Goal: Information Seeking & Learning: Learn about a topic

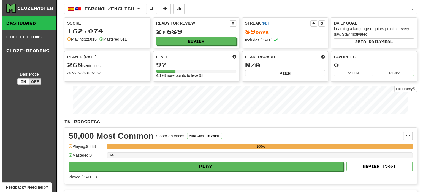
scroll to position [168, 0]
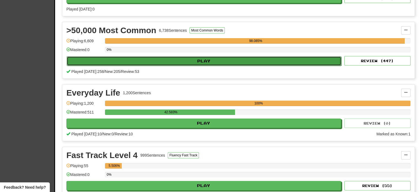
click at [201, 61] on button "Play" at bounding box center [204, 60] width 275 height 9
select select "**"
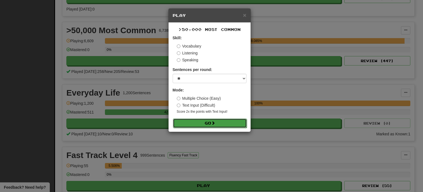
click at [195, 122] on button "Go" at bounding box center [210, 122] width 74 height 9
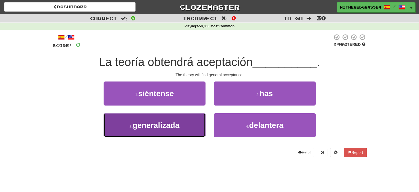
click at [187, 120] on button "3 . generalizada" at bounding box center [155, 125] width 102 height 24
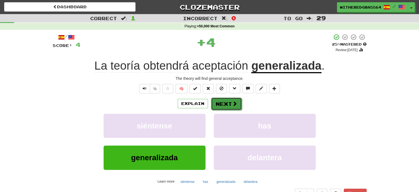
click at [227, 104] on button "Next" at bounding box center [226, 103] width 31 height 13
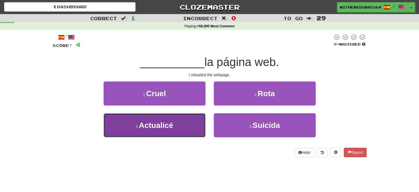
click at [183, 132] on button "3 . Actualicé" at bounding box center [155, 125] width 102 height 24
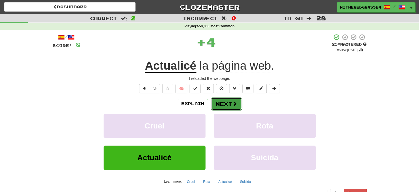
click at [228, 103] on button "Next" at bounding box center [226, 103] width 31 height 13
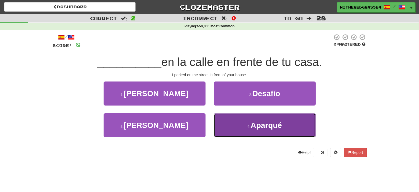
click at [228, 125] on button "4 . [GEOGRAPHIC_DATA]" at bounding box center [265, 125] width 102 height 24
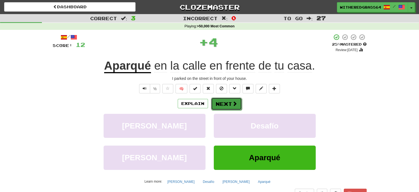
click at [232, 102] on span at bounding box center [234, 103] width 5 height 5
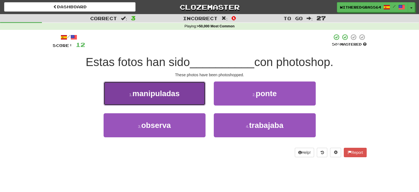
click at [187, 92] on button "1 . manipuladas" at bounding box center [155, 93] width 102 height 24
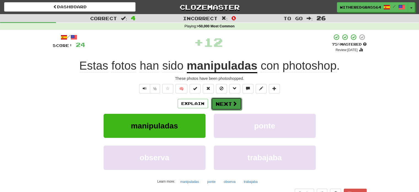
click at [224, 103] on button "Next" at bounding box center [226, 103] width 31 height 13
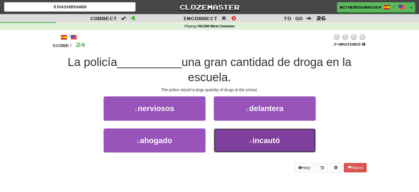
click at [228, 139] on button "4 . incautó" at bounding box center [265, 140] width 102 height 24
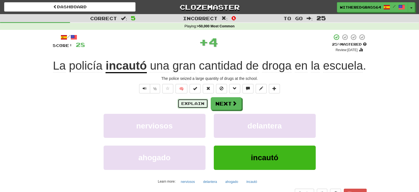
click at [192, 105] on button "Explain" at bounding box center [193, 103] width 30 height 9
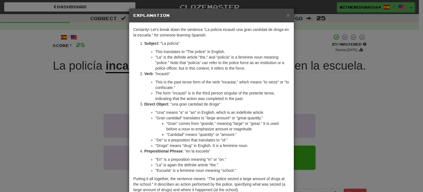
click at [85, 106] on div "× Explanation Certainly! Let's break down the sentence "La policía incautó una …" at bounding box center [211, 96] width 423 height 192
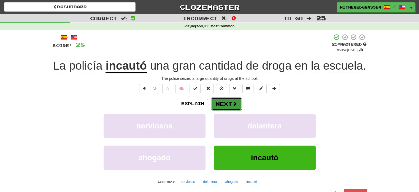
click at [218, 105] on button "Next" at bounding box center [226, 103] width 31 height 13
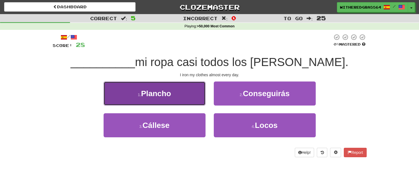
click at [192, 97] on button "1 . [GEOGRAPHIC_DATA]" at bounding box center [155, 93] width 102 height 24
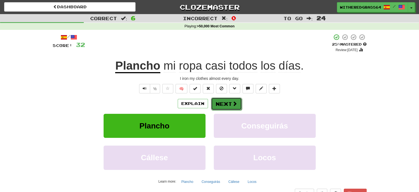
click at [222, 103] on button "Next" at bounding box center [226, 103] width 31 height 13
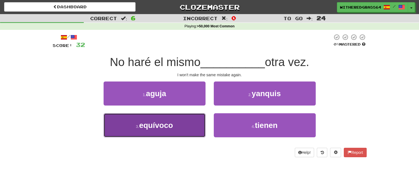
click at [192, 122] on button "3 . equívoco" at bounding box center [155, 125] width 102 height 24
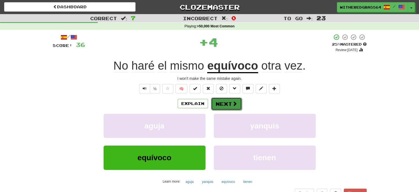
click at [224, 100] on button "Next" at bounding box center [226, 103] width 31 height 13
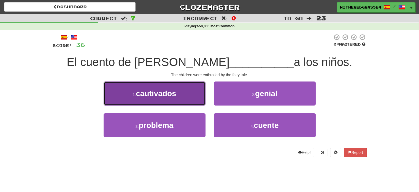
click at [176, 94] on span "cautivados" at bounding box center [156, 93] width 40 height 9
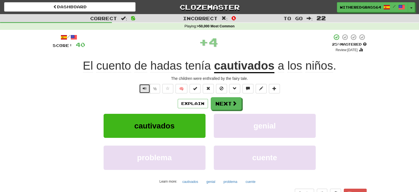
click at [140, 88] on button "Text-to-speech controls" at bounding box center [144, 88] width 11 height 9
click at [225, 106] on button "Next" at bounding box center [226, 103] width 31 height 13
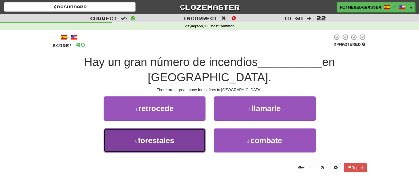
click at [189, 147] on button "3 . forestales" at bounding box center [155, 140] width 102 height 24
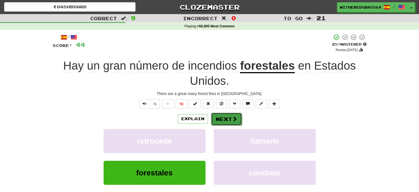
click at [222, 122] on button "Next" at bounding box center [226, 118] width 31 height 13
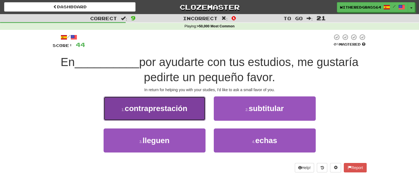
click at [181, 103] on button "1 . contraprestación" at bounding box center [155, 108] width 102 height 24
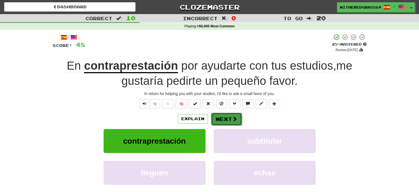
click at [235, 115] on button "Next" at bounding box center [226, 118] width 31 height 13
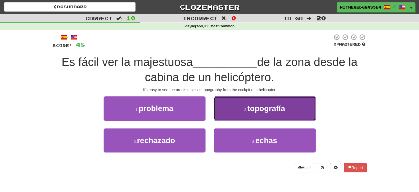
click at [233, 113] on button "2 . topografía" at bounding box center [265, 108] width 102 height 24
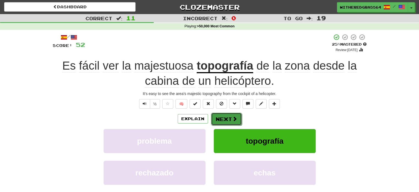
click at [232, 120] on span at bounding box center [234, 118] width 5 height 5
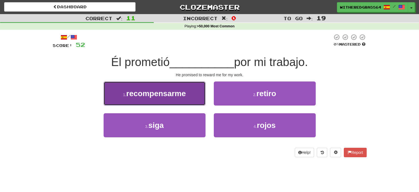
click at [196, 99] on button "1 . recompensarme" at bounding box center [155, 93] width 102 height 24
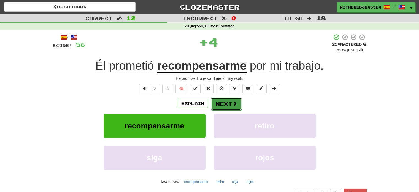
click at [219, 101] on button "Next" at bounding box center [226, 103] width 31 height 13
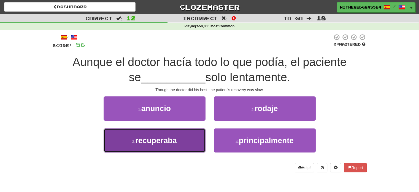
click at [190, 135] on button "3 . recuperaba" at bounding box center [155, 140] width 102 height 24
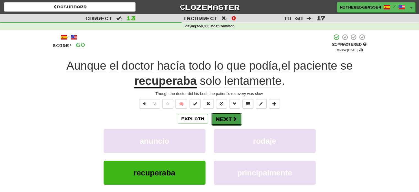
click at [220, 118] on button "Next" at bounding box center [226, 118] width 31 height 13
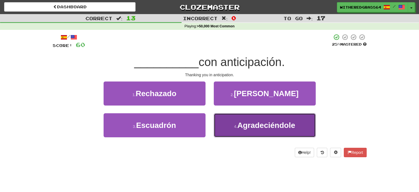
click at [220, 121] on button "4 . Agradeciéndole" at bounding box center [265, 125] width 102 height 24
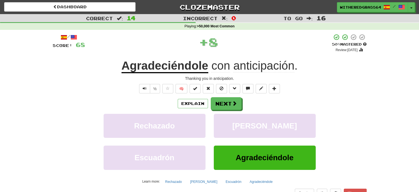
click at [232, 96] on div "/ Score: 68 + 8 50 % Mastered Review: [DATE] Agradeciéndole con anticipación . …" at bounding box center [210, 120] width 314 height 173
click at [229, 103] on button "Next" at bounding box center [226, 103] width 31 height 13
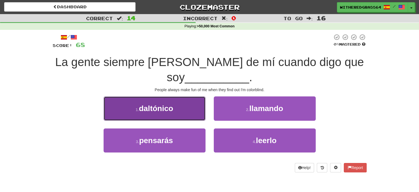
click at [200, 110] on button "1 . daltónico" at bounding box center [155, 108] width 102 height 24
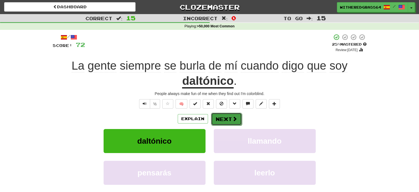
click at [224, 116] on button "Next" at bounding box center [226, 118] width 31 height 13
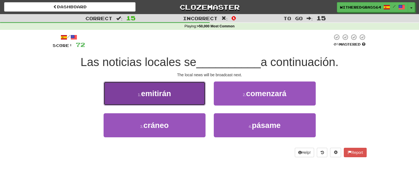
click at [191, 101] on button "1 . emitirán" at bounding box center [155, 93] width 102 height 24
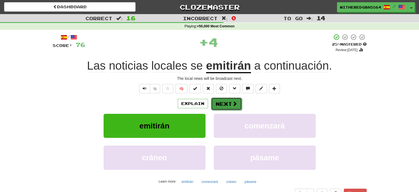
click at [217, 103] on button "Next" at bounding box center [226, 103] width 31 height 13
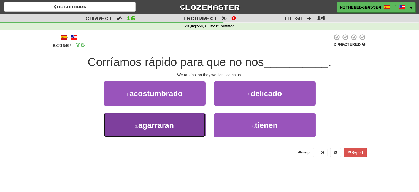
click at [184, 122] on button "3 . agarraran" at bounding box center [155, 125] width 102 height 24
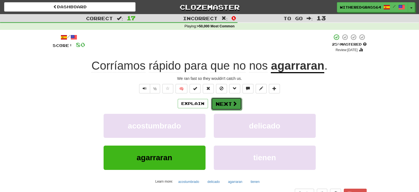
click at [224, 103] on button "Next" at bounding box center [226, 103] width 31 height 13
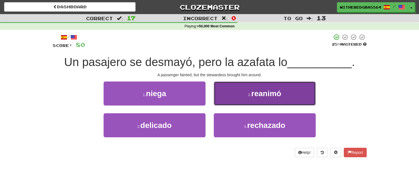
click at [241, 97] on button "2 . reanimó" at bounding box center [265, 93] width 102 height 24
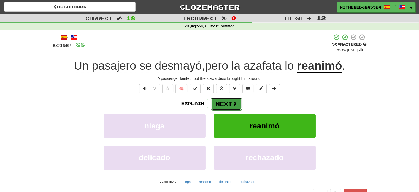
click at [232, 102] on span at bounding box center [234, 103] width 5 height 5
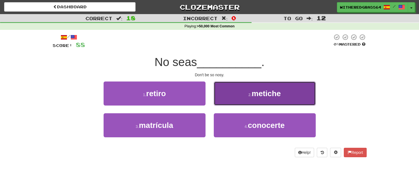
click at [240, 91] on button "2 . [GEOGRAPHIC_DATA]" at bounding box center [265, 93] width 102 height 24
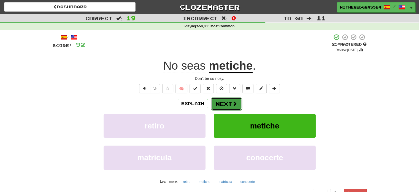
click at [230, 102] on button "Next" at bounding box center [226, 103] width 31 height 13
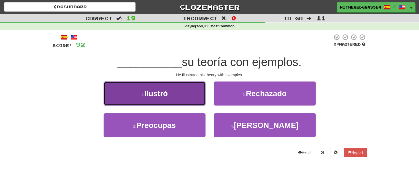
click at [202, 90] on button "1 . Ilustró" at bounding box center [155, 93] width 102 height 24
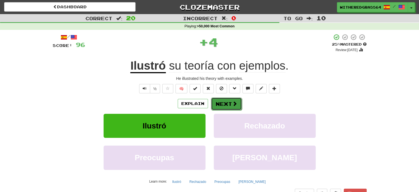
click at [217, 101] on button "Next" at bounding box center [226, 103] width 31 height 13
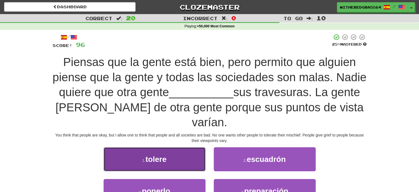
click at [162, 155] on span "tolere" at bounding box center [156, 159] width 21 height 9
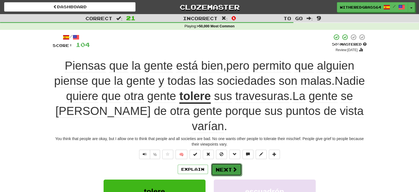
click at [232, 166] on span at bounding box center [234, 168] width 5 height 5
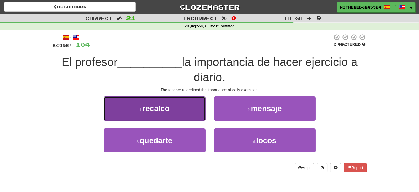
click at [190, 109] on button "1 . recalcó" at bounding box center [155, 108] width 102 height 24
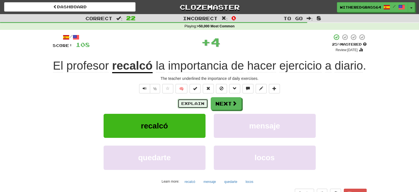
click at [187, 107] on button "Explain" at bounding box center [193, 103] width 30 height 9
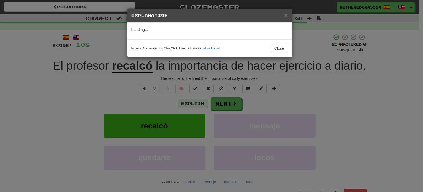
click at [187, 107] on div "× Explanation Loading... In beta. Generated by ChatGPT. Like it? Hate it? Let u…" at bounding box center [211, 96] width 423 height 192
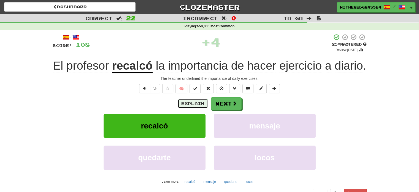
click at [185, 103] on button "Explain" at bounding box center [193, 103] width 30 height 9
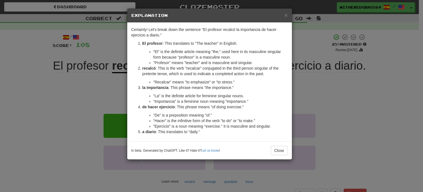
click at [107, 99] on div "× Explanation Certainly! Let's break down the sentence "El profesor recalcó la …" at bounding box center [211, 96] width 423 height 192
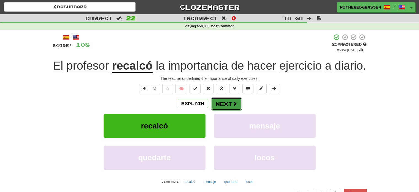
click at [216, 106] on button "Next" at bounding box center [226, 103] width 31 height 13
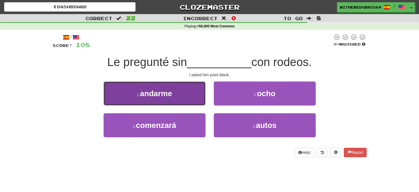
click at [190, 91] on button "1 . andarme" at bounding box center [155, 93] width 102 height 24
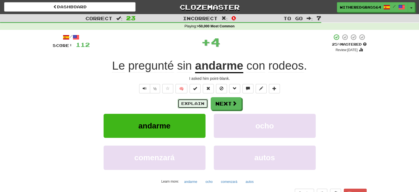
click at [184, 100] on button "Explain" at bounding box center [193, 103] width 30 height 9
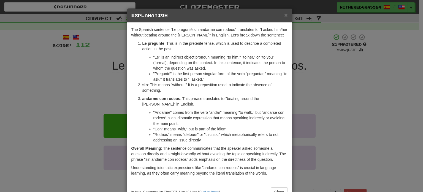
click at [26, 84] on div "× Explanation The Spanish sentence "Le pregunté sin andarme con rodeos" transla…" at bounding box center [211, 96] width 423 height 192
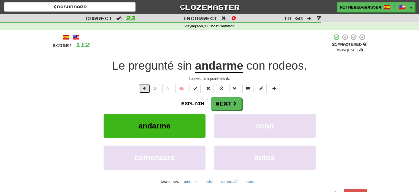
click at [141, 85] on button "Text-to-speech controls" at bounding box center [144, 88] width 11 height 9
click at [216, 103] on button "Next" at bounding box center [226, 103] width 31 height 13
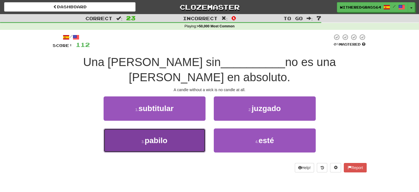
click at [194, 128] on button "3 . pabilo" at bounding box center [155, 140] width 102 height 24
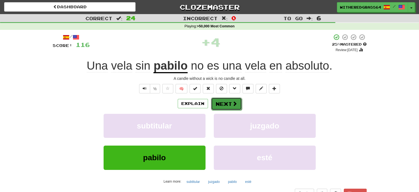
click at [225, 103] on button "Next" at bounding box center [226, 103] width 31 height 13
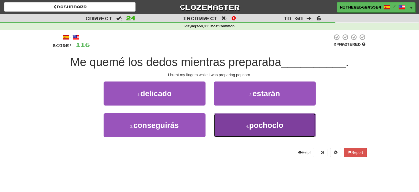
click at [238, 117] on button "4 . pochoclo" at bounding box center [265, 125] width 102 height 24
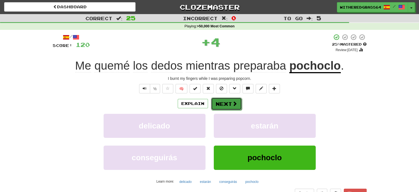
click at [235, 103] on span at bounding box center [234, 103] width 5 height 5
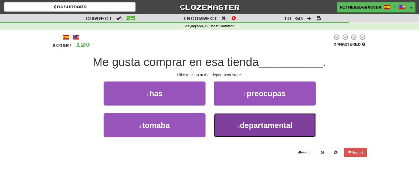
click at [236, 122] on button "4 . departamental" at bounding box center [265, 125] width 102 height 24
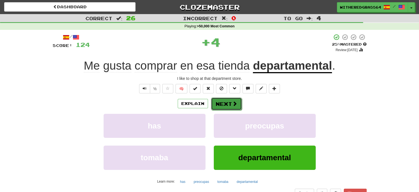
click at [228, 106] on button "Next" at bounding box center [226, 103] width 31 height 13
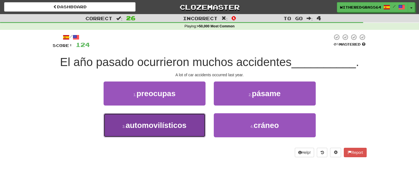
click at [184, 120] on button "3 . automovilísticos" at bounding box center [155, 125] width 102 height 24
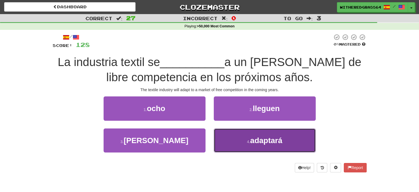
click at [246, 139] on button "4 . adaptará" at bounding box center [265, 140] width 102 height 24
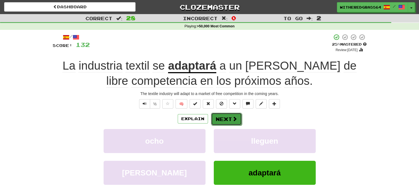
click at [226, 116] on button "Next" at bounding box center [226, 118] width 31 height 13
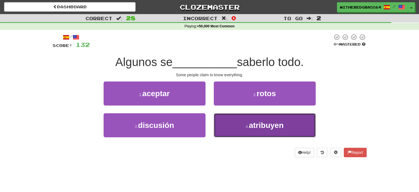
click at [224, 124] on button "4 . atribuyen" at bounding box center [265, 125] width 102 height 24
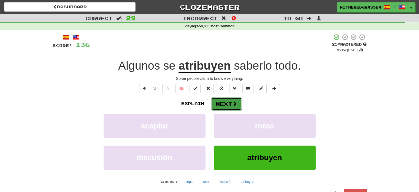
click at [219, 102] on button "Next" at bounding box center [226, 103] width 31 height 13
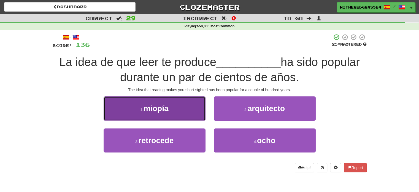
click at [192, 118] on button "1 . miopía" at bounding box center [155, 108] width 102 height 24
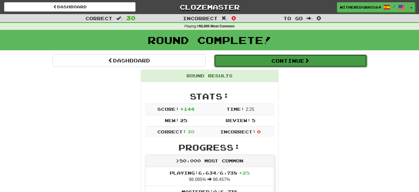
click at [272, 64] on button "Continue" at bounding box center [290, 60] width 153 height 13
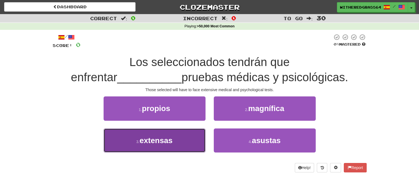
click at [193, 138] on button "3 . extensas" at bounding box center [155, 140] width 102 height 24
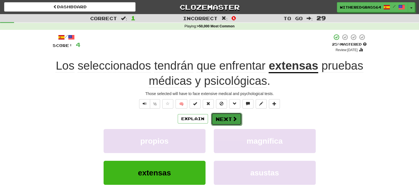
click at [224, 119] on button "Next" at bounding box center [226, 118] width 31 height 13
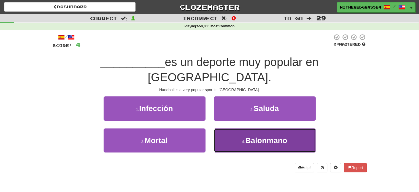
click at [225, 128] on button "4 . Balonmano" at bounding box center [265, 140] width 102 height 24
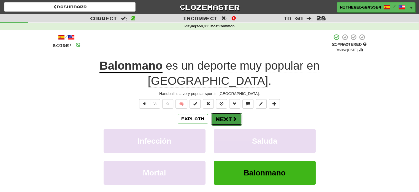
click at [227, 112] on button "Next" at bounding box center [226, 118] width 31 height 13
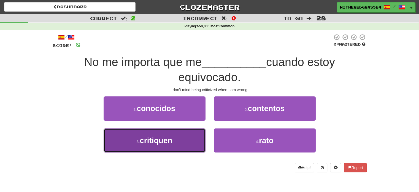
click at [186, 138] on button "3 . critiquen" at bounding box center [155, 140] width 102 height 24
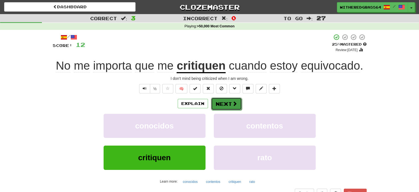
click at [227, 106] on button "Next" at bounding box center [226, 103] width 31 height 13
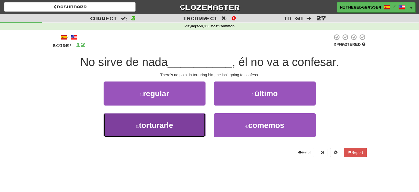
click at [189, 133] on button "3 . torturarle" at bounding box center [155, 125] width 102 height 24
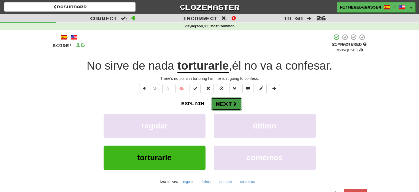
click at [223, 105] on button "Next" at bounding box center [226, 103] width 31 height 13
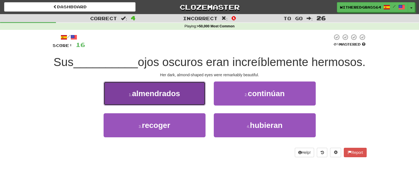
click at [196, 105] on button "1 . almendrados" at bounding box center [155, 93] width 102 height 24
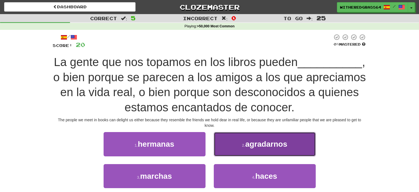
click at [230, 150] on button "2 . agradarnos" at bounding box center [265, 144] width 102 height 24
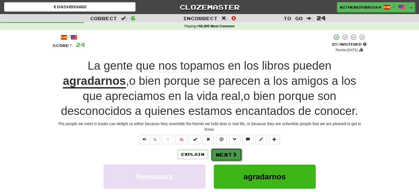
click at [235, 158] on button "Next" at bounding box center [226, 154] width 31 height 13
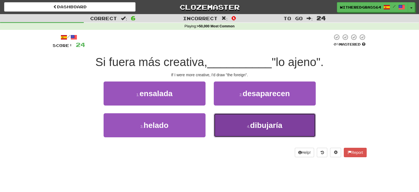
click at [247, 129] on button "4 . [GEOGRAPHIC_DATA]" at bounding box center [265, 125] width 102 height 24
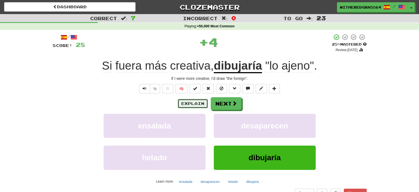
click at [193, 103] on button "Explain" at bounding box center [193, 103] width 30 height 9
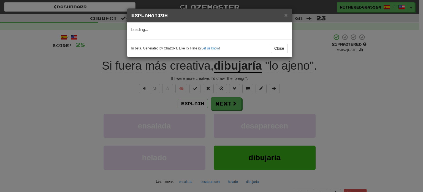
click at [137, 107] on div "× Explanation Loading... In beta. Generated by ChatGPT. Like it? Hate it? Let u…" at bounding box center [211, 96] width 423 height 192
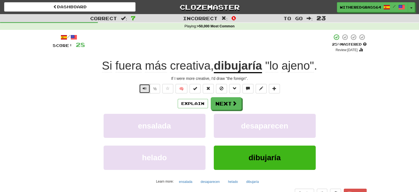
click at [148, 85] on button "Text-to-speech controls" at bounding box center [144, 88] width 11 height 9
click at [197, 105] on button "Explain" at bounding box center [193, 103] width 30 height 9
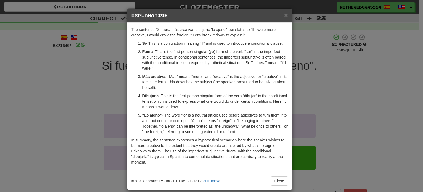
click at [326, 130] on div "× Explanation The sentence "Si fuera más creativa, dibujaría 'lo ajeno'" transl…" at bounding box center [211, 96] width 423 height 192
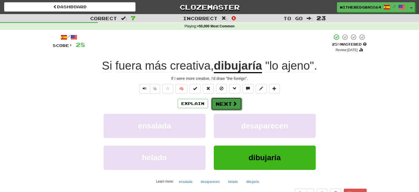
click at [226, 105] on button "Next" at bounding box center [226, 103] width 31 height 13
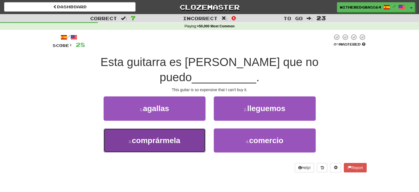
click at [185, 128] on button "3 . comprármela" at bounding box center [155, 140] width 102 height 24
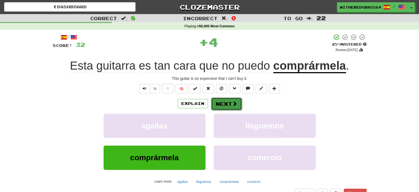
click at [222, 102] on button "Next" at bounding box center [226, 103] width 31 height 13
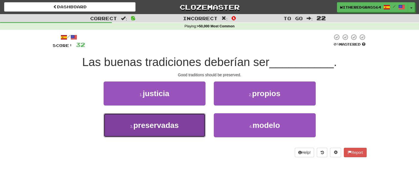
click at [152, 123] on span "preservadas" at bounding box center [155, 125] width 45 height 9
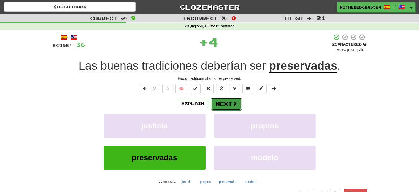
click at [225, 104] on button "Next" at bounding box center [226, 103] width 31 height 13
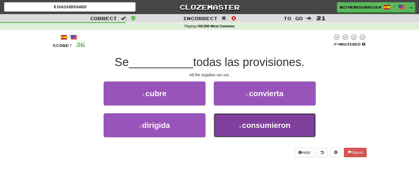
click at [226, 124] on button "4 . consumieron" at bounding box center [265, 125] width 102 height 24
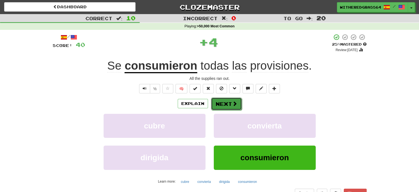
click at [223, 104] on button "Next" at bounding box center [226, 103] width 31 height 13
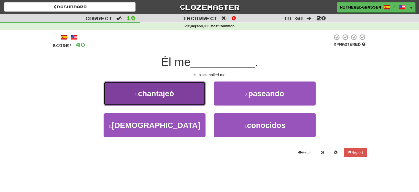
click at [197, 97] on button "1 . chantajeó" at bounding box center [155, 93] width 102 height 24
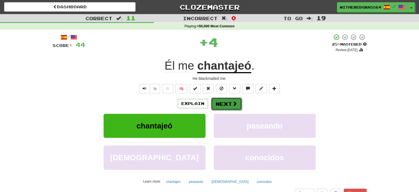
click at [229, 104] on button "Next" at bounding box center [226, 103] width 31 height 13
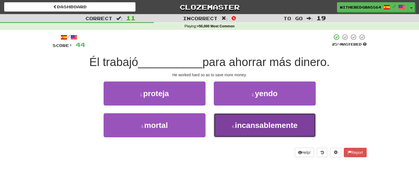
click at [234, 128] on small "4 ." at bounding box center [233, 126] width 3 height 4
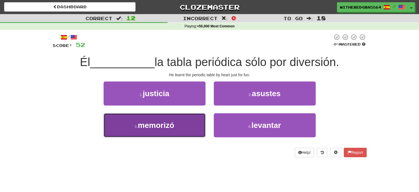
click at [184, 116] on button "3 . memorizó" at bounding box center [155, 125] width 102 height 24
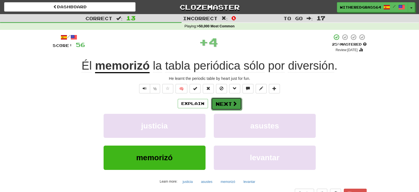
click at [225, 106] on button "Next" at bounding box center [226, 103] width 31 height 13
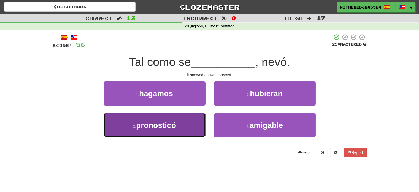
click at [187, 120] on button "3 . pronosticó" at bounding box center [155, 125] width 102 height 24
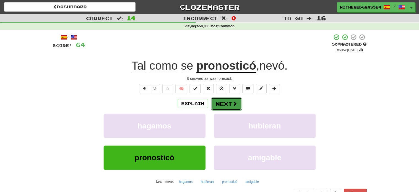
click at [224, 101] on button "Next" at bounding box center [226, 103] width 31 height 13
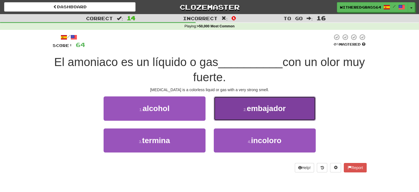
click at [242, 112] on button "2 . embajador" at bounding box center [265, 108] width 102 height 24
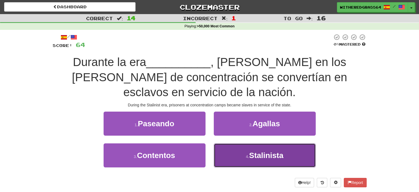
click at [252, 158] on span "Stalinista" at bounding box center [266, 155] width 34 height 9
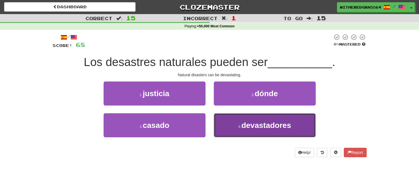
click at [285, 121] on span "devastadores" at bounding box center [266, 125] width 50 height 9
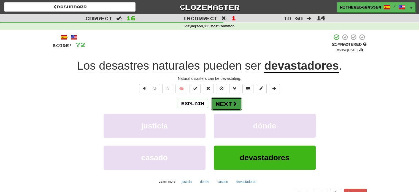
click at [230, 106] on button "Next" at bounding box center [226, 103] width 31 height 13
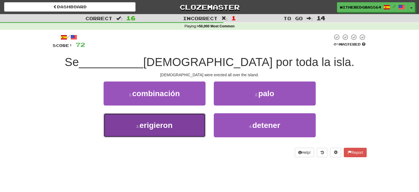
click at [196, 123] on button "3 . erigieron" at bounding box center [155, 125] width 102 height 24
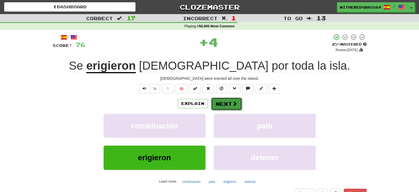
click at [225, 106] on button "Next" at bounding box center [226, 103] width 31 height 13
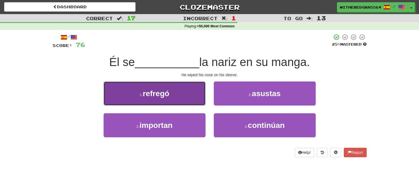
click at [196, 98] on button "1 . refregó" at bounding box center [155, 93] width 102 height 24
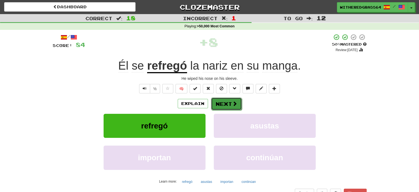
click at [236, 98] on button "Next" at bounding box center [226, 103] width 31 height 13
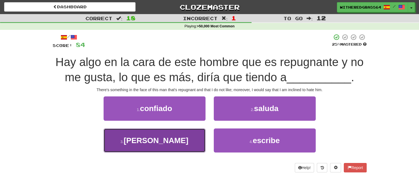
click at [184, 135] on button "3 . [GEOGRAPHIC_DATA]" at bounding box center [155, 140] width 102 height 24
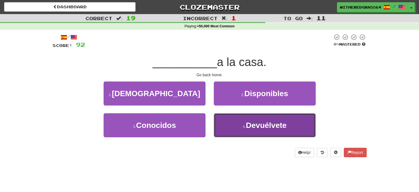
click at [232, 125] on button "4 . [GEOGRAPHIC_DATA]" at bounding box center [265, 125] width 102 height 24
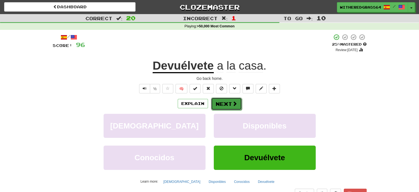
click at [218, 106] on button "Next" at bounding box center [226, 103] width 31 height 13
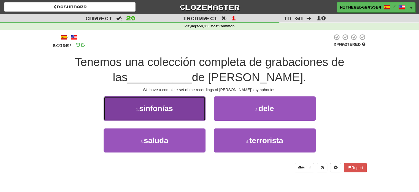
click at [179, 111] on button "1 . sinfonías" at bounding box center [155, 108] width 102 height 24
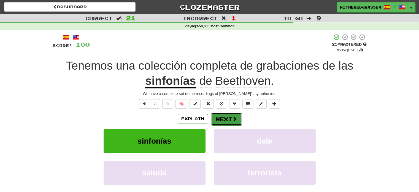
click at [228, 120] on button "Next" at bounding box center [226, 118] width 31 height 13
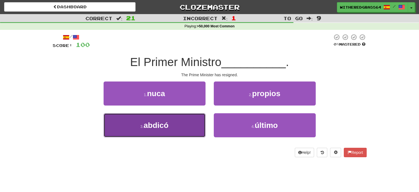
click at [192, 124] on button "3 . abdicó" at bounding box center [155, 125] width 102 height 24
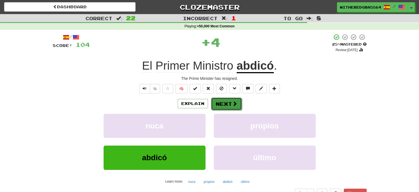
click at [225, 106] on button "Next" at bounding box center [226, 103] width 31 height 13
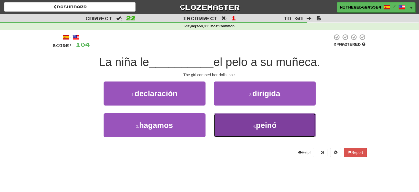
click at [241, 127] on button "4 . peinó" at bounding box center [265, 125] width 102 height 24
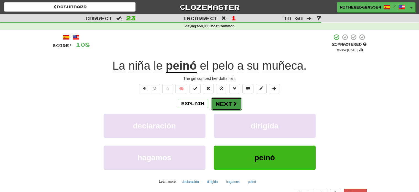
click at [223, 101] on button "Next" at bounding box center [226, 103] width 31 height 13
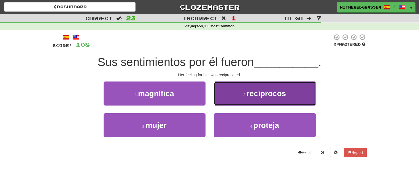
click at [224, 85] on button "2 . recíprocos" at bounding box center [265, 93] width 102 height 24
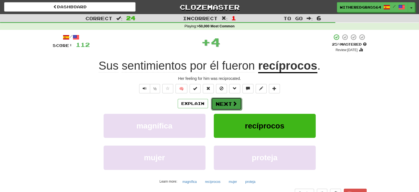
click at [226, 103] on button "Next" at bounding box center [226, 103] width 31 height 13
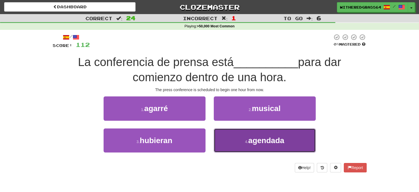
click at [235, 141] on button "4 . agendada" at bounding box center [265, 140] width 102 height 24
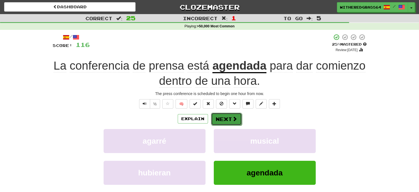
click at [232, 121] on span at bounding box center [234, 118] width 5 height 5
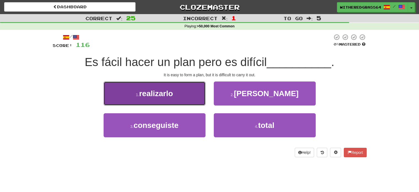
click at [187, 93] on button "1 . realizarlo" at bounding box center [155, 93] width 102 height 24
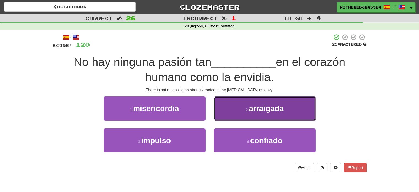
click at [227, 107] on button "2 . [GEOGRAPHIC_DATA]" at bounding box center [265, 108] width 102 height 24
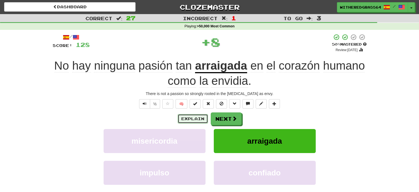
click at [197, 116] on button "Explain" at bounding box center [193, 118] width 30 height 9
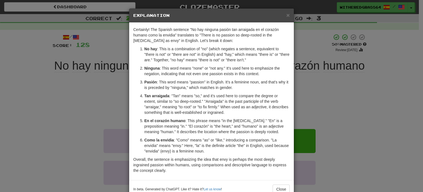
click at [97, 103] on div "× Explanation Certainly! The Spanish sentence "No hay ninguna pasión tan arraig…" at bounding box center [211, 96] width 423 height 192
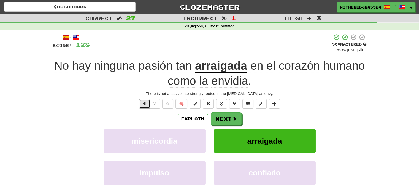
click at [146, 103] on span "Text-to-speech controls" at bounding box center [145, 103] width 4 height 4
click at [231, 119] on button "Next" at bounding box center [226, 118] width 31 height 13
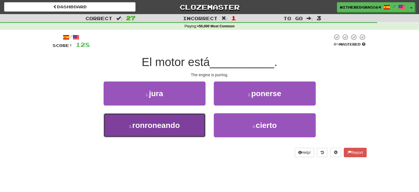
click at [192, 119] on button "3 . [GEOGRAPHIC_DATA]" at bounding box center [155, 125] width 102 height 24
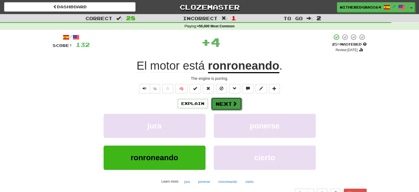
click at [224, 105] on button "Next" at bounding box center [226, 103] width 31 height 13
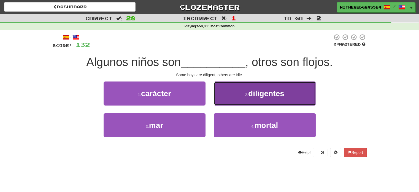
click at [238, 97] on button "2 . diligentes" at bounding box center [265, 93] width 102 height 24
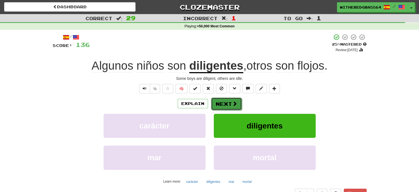
click at [232, 105] on span at bounding box center [234, 103] width 5 height 5
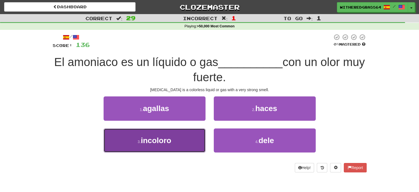
click at [181, 134] on button "3 . incoloro" at bounding box center [155, 140] width 102 height 24
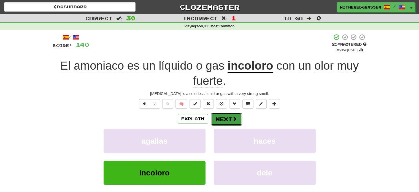
click at [232, 118] on span at bounding box center [234, 118] width 5 height 5
